Goal: Use online tool/utility: Utilize a website feature to perform a specific function

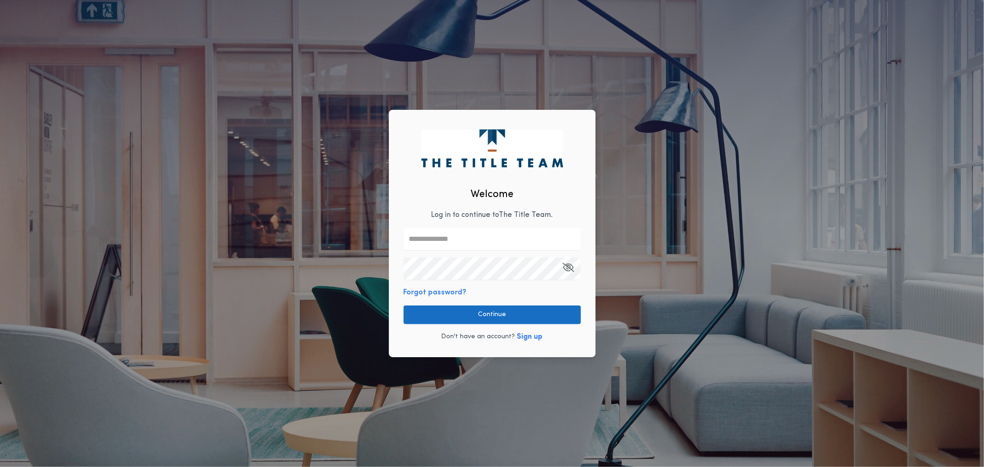
type input "**********"
click at [474, 317] on button "Continue" at bounding box center [492, 315] width 177 height 18
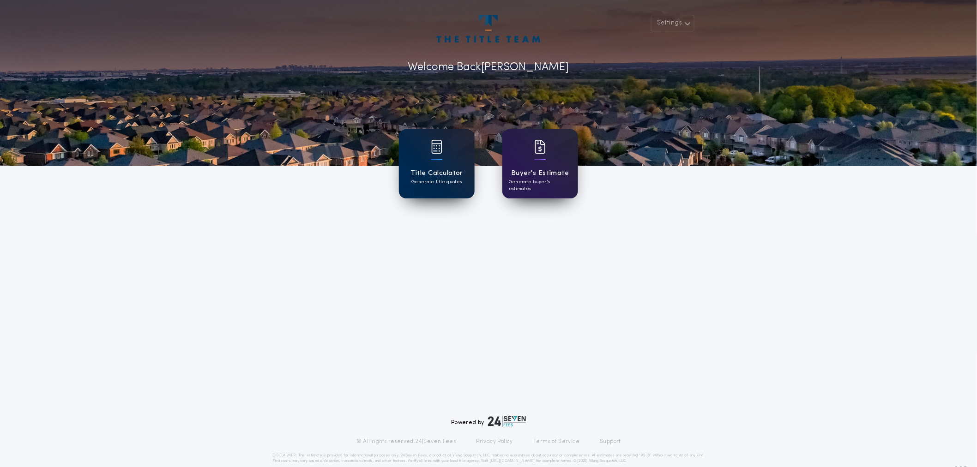
click at [449, 165] on div "Title Calculator Generate title quotes" at bounding box center [437, 163] width 76 height 69
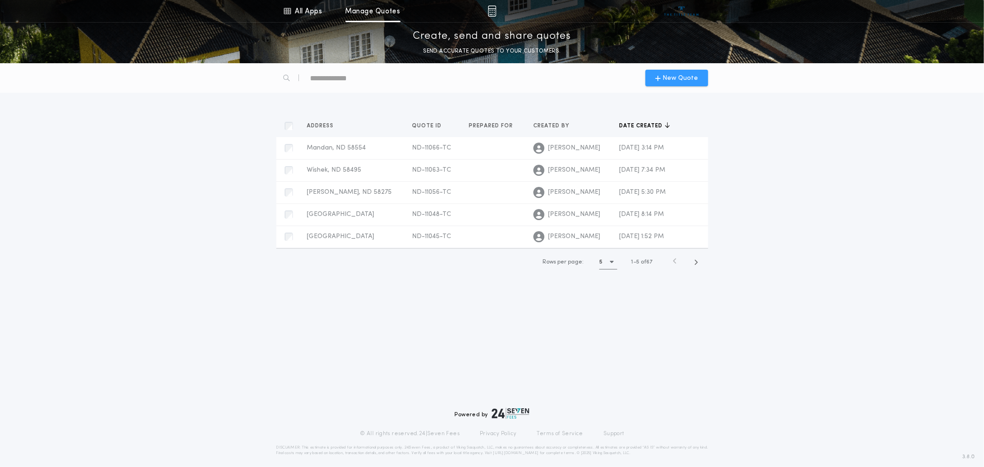
click at [671, 73] on span "New Quote" at bounding box center [681, 78] width 36 height 10
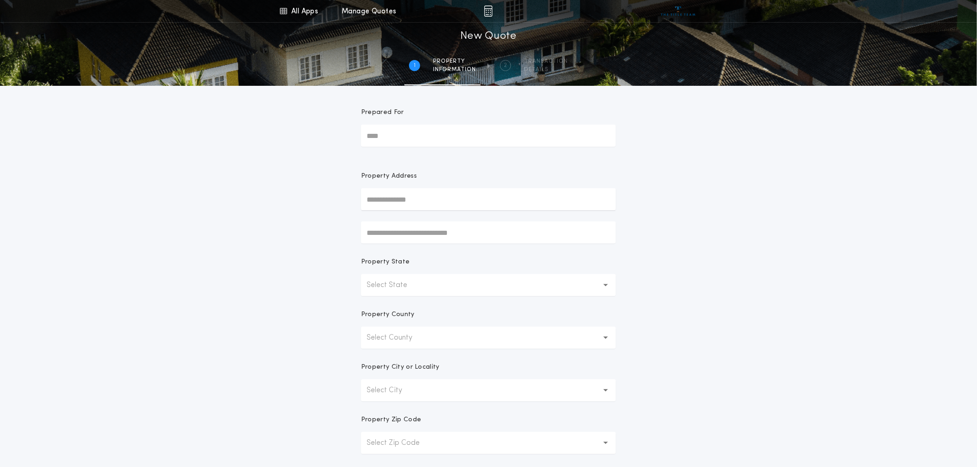
click at [422, 282] on button "Select State" at bounding box center [488, 285] width 255 height 22
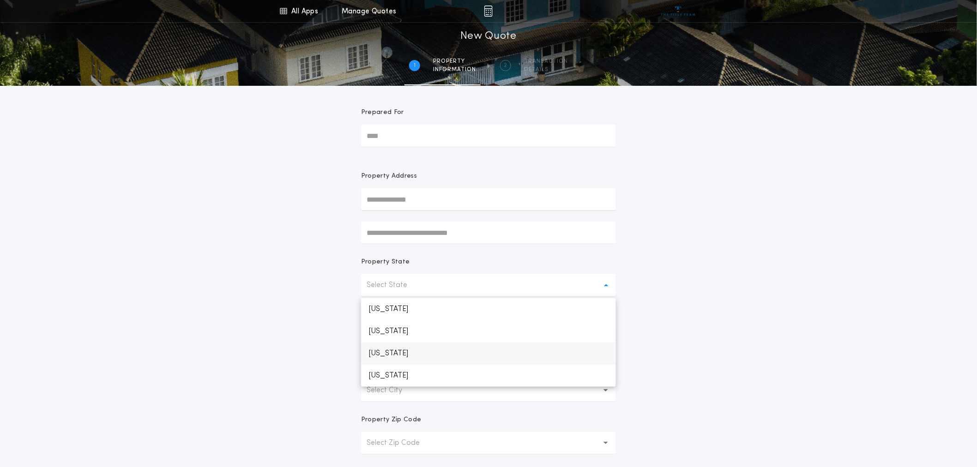
click at [408, 353] on p "[US_STATE]" at bounding box center [488, 353] width 255 height 22
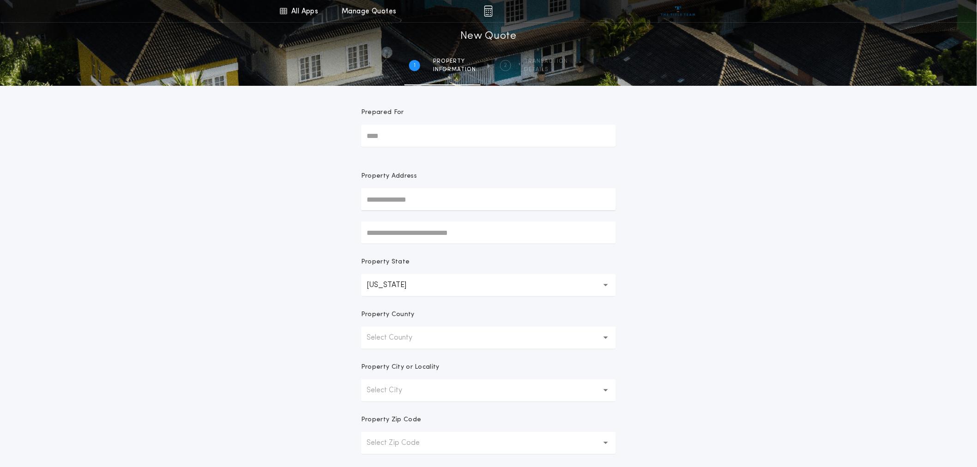
click at [421, 344] on button "Select County" at bounding box center [488, 338] width 255 height 22
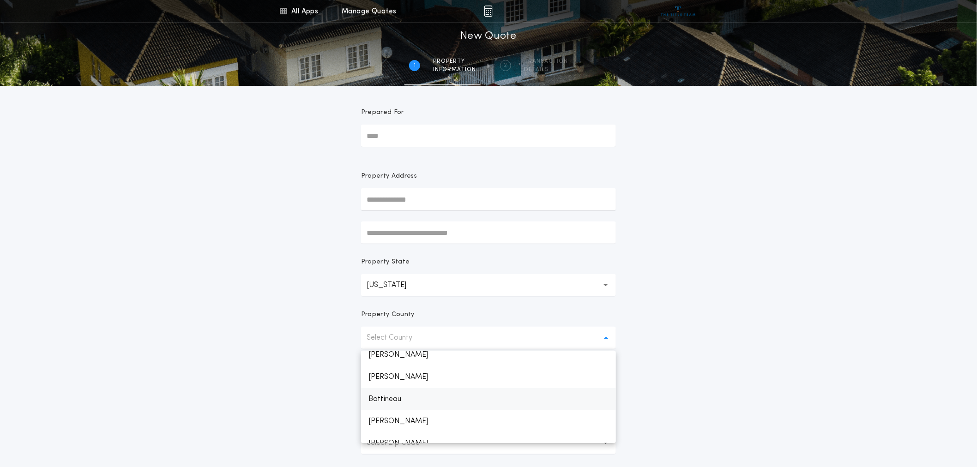
scroll to position [102, 0]
click at [402, 412] on p "Burleigh" at bounding box center [488, 414] width 255 height 22
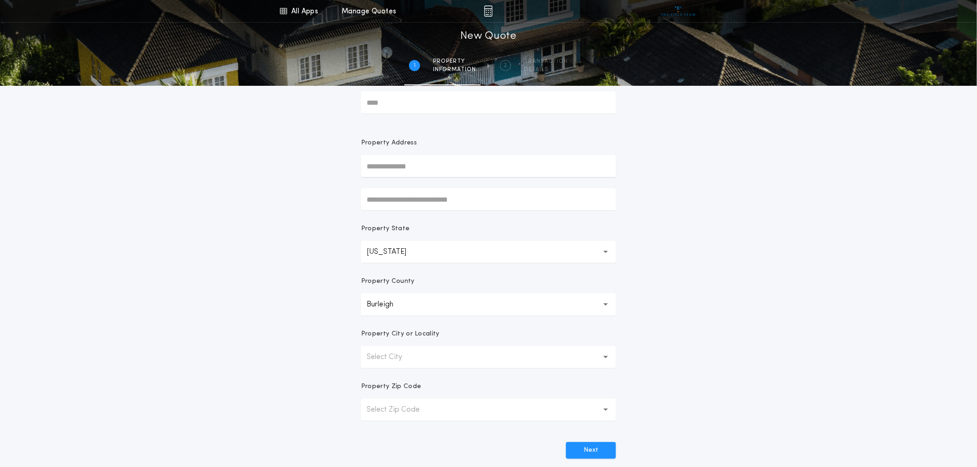
scroll to position [51, 0]
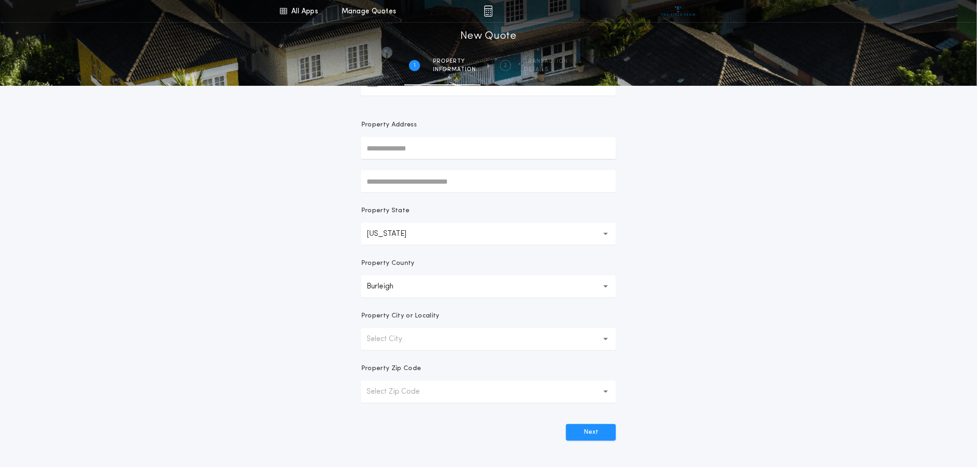
click at [444, 338] on button "Select City" at bounding box center [488, 339] width 255 height 22
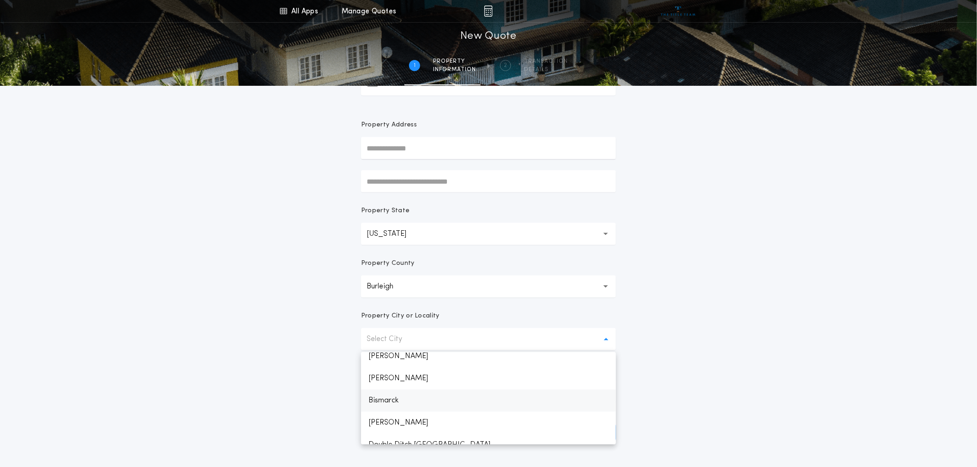
click at [403, 398] on p "Bismarck" at bounding box center [488, 401] width 255 height 22
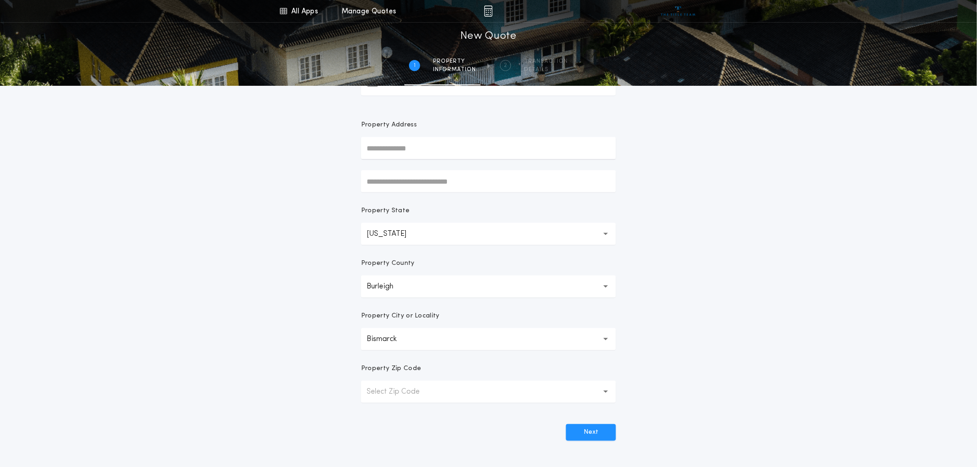
click at [754, 331] on div "All Apps Title Calculator Buyer's Estimate Menu All Apps Manage Quotes 1 /2 New…" at bounding box center [488, 213] width 977 height 528
click at [418, 389] on p "Select Zip Code" at bounding box center [400, 391] width 68 height 11
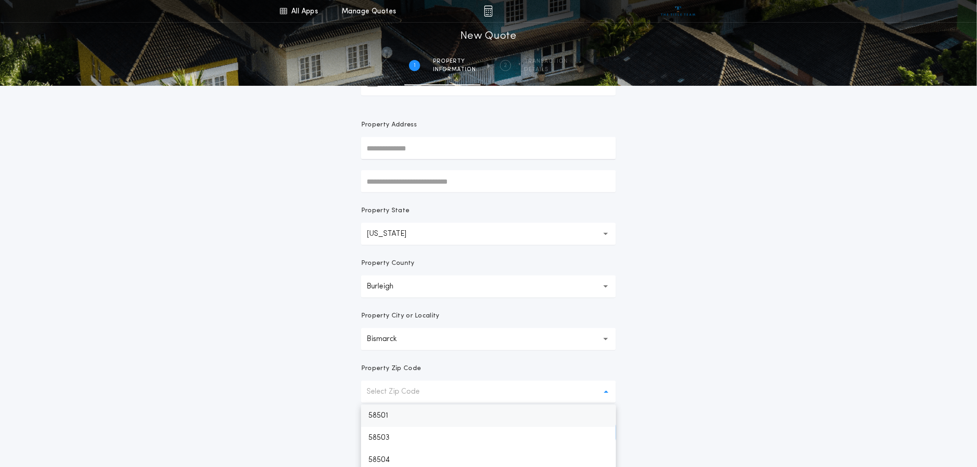
click at [394, 421] on p "58501" at bounding box center [488, 416] width 255 height 22
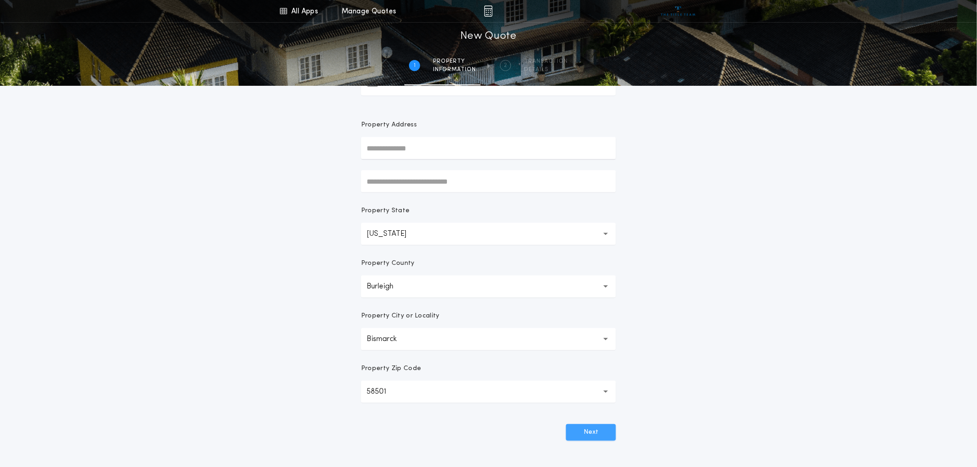
click at [578, 431] on button "Next" at bounding box center [591, 432] width 50 height 17
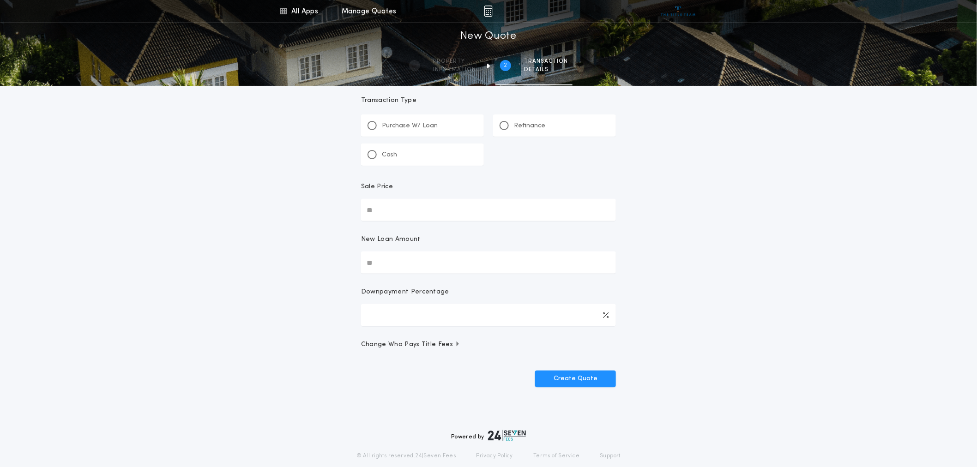
scroll to position [0, 0]
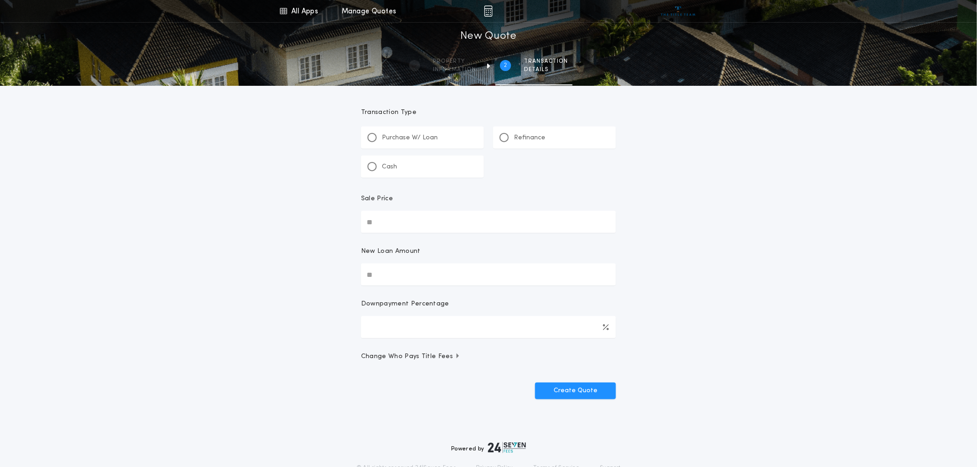
drag, startPoint x: 501, startPoint y: 139, endPoint x: 498, endPoint y: 143, distance: 4.8
click at [501, 139] on div at bounding box center [503, 137] width 9 height 9
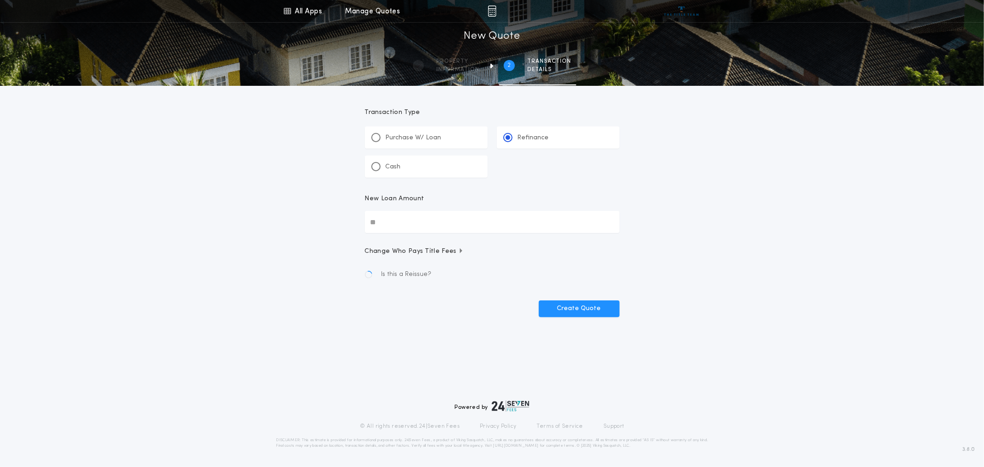
click at [385, 223] on input "New Loan Amount" at bounding box center [492, 222] width 255 height 22
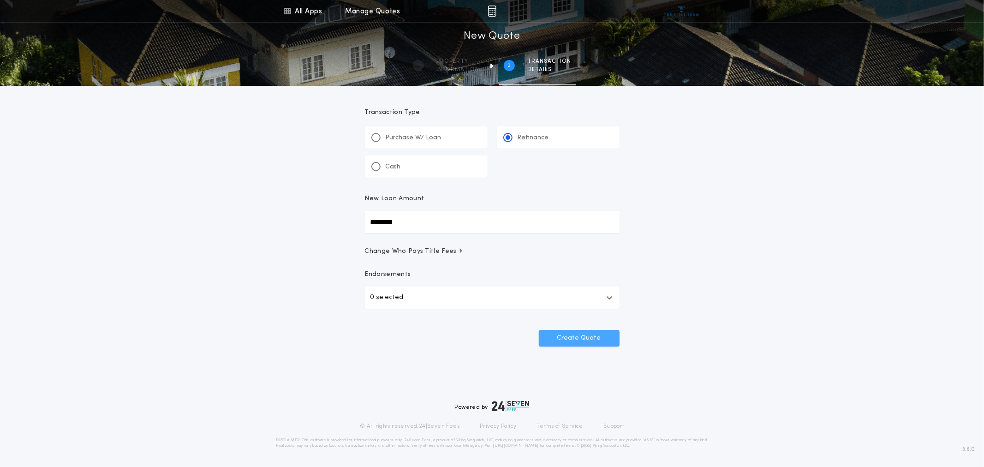
type input "********"
click at [562, 336] on button "Create Quote" at bounding box center [579, 338] width 81 height 17
